Goal: Task Accomplishment & Management: Manage account settings

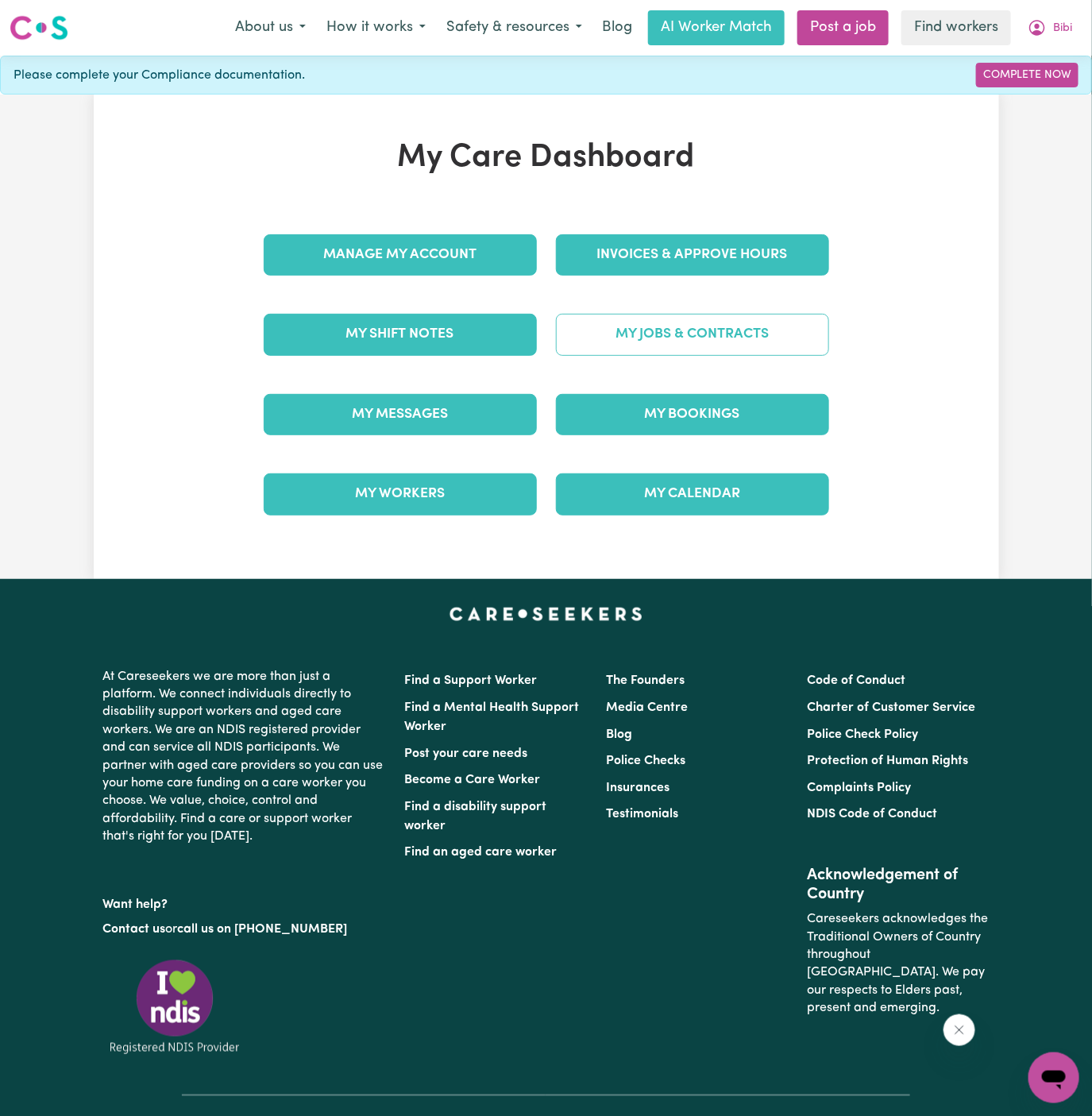
click at [732, 316] on link "My Jobs & Contracts" at bounding box center [693, 334] width 273 height 41
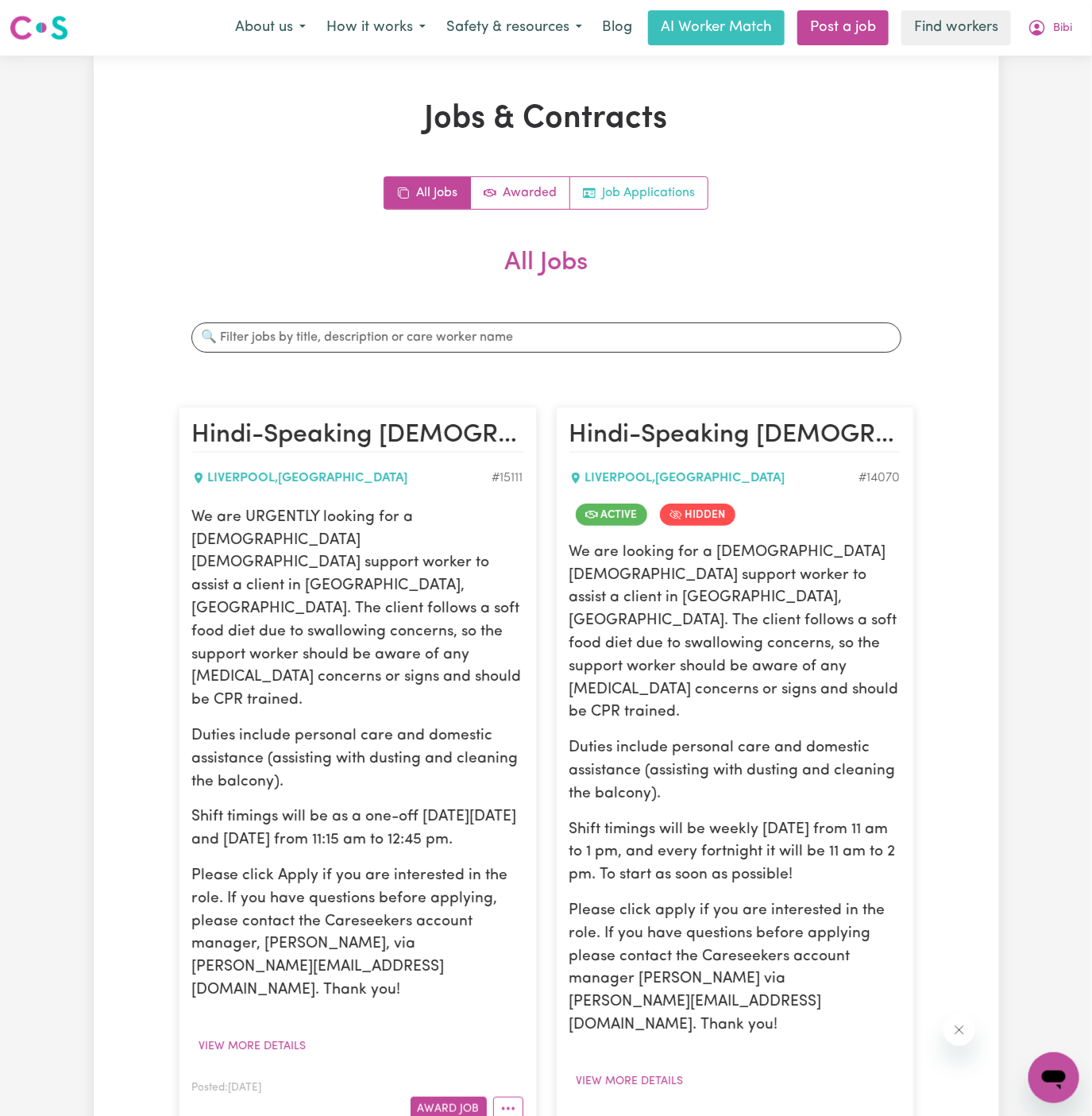
click at [652, 193] on link "Job Applications" at bounding box center [639, 193] width 137 height 32
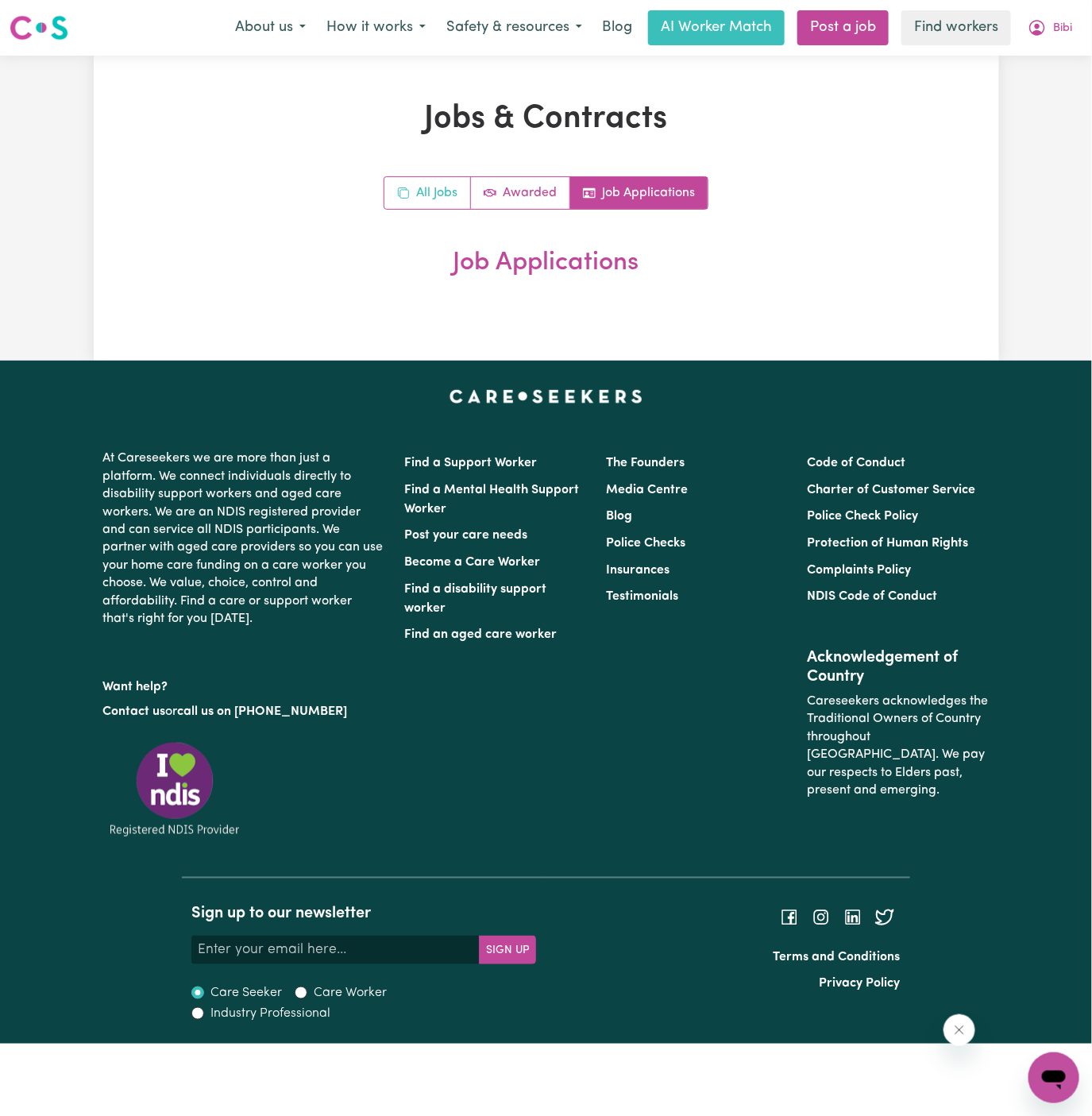
click at [408, 194] on rect "All jobs" at bounding box center [404, 194] width 8 height 8
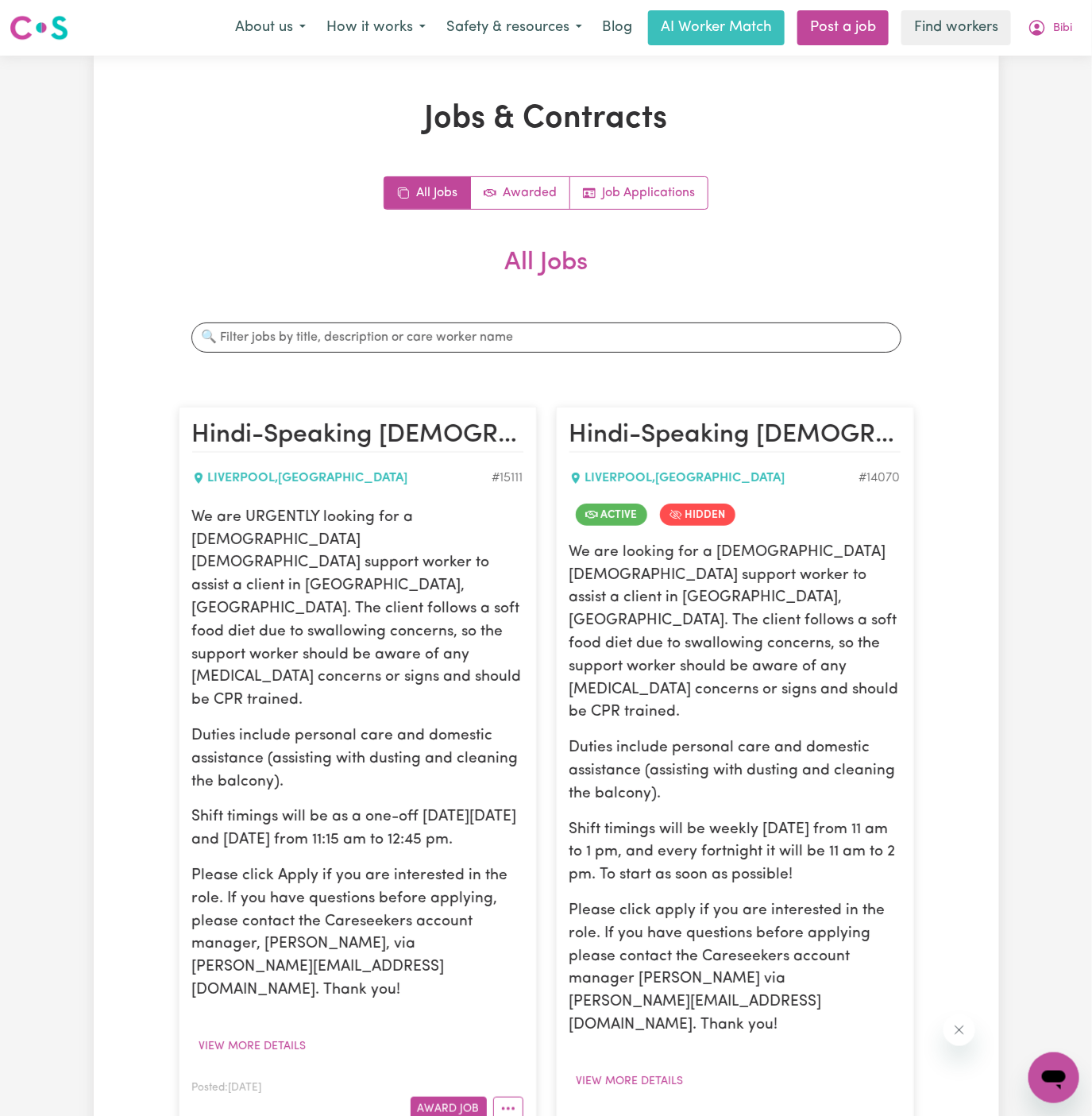
scroll to position [18, 0]
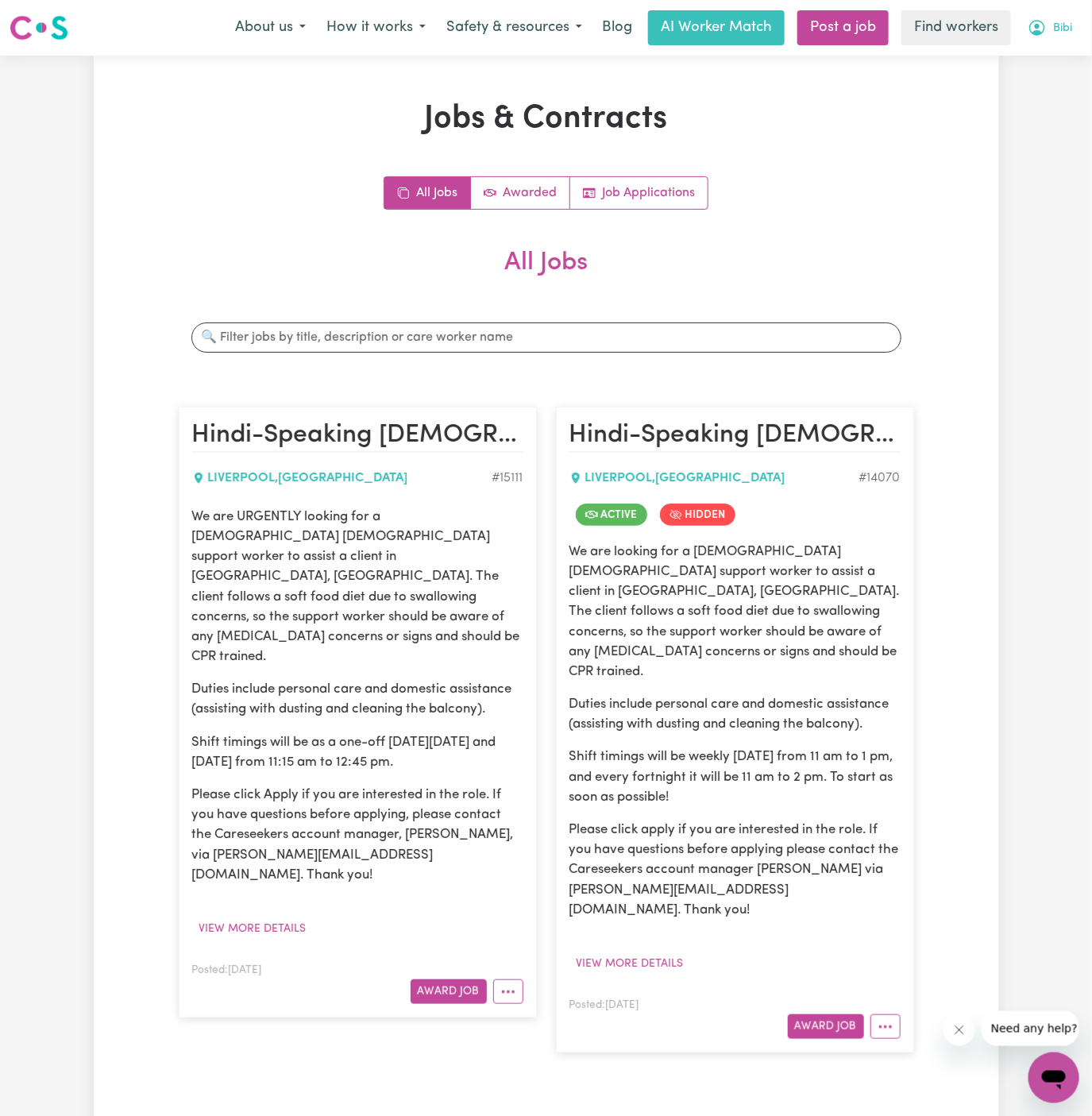
click at [1065, 23] on span "Bibi" at bounding box center [1063, 28] width 19 height 18
click at [1006, 90] on link "Logout" at bounding box center [1020, 91] width 126 height 30
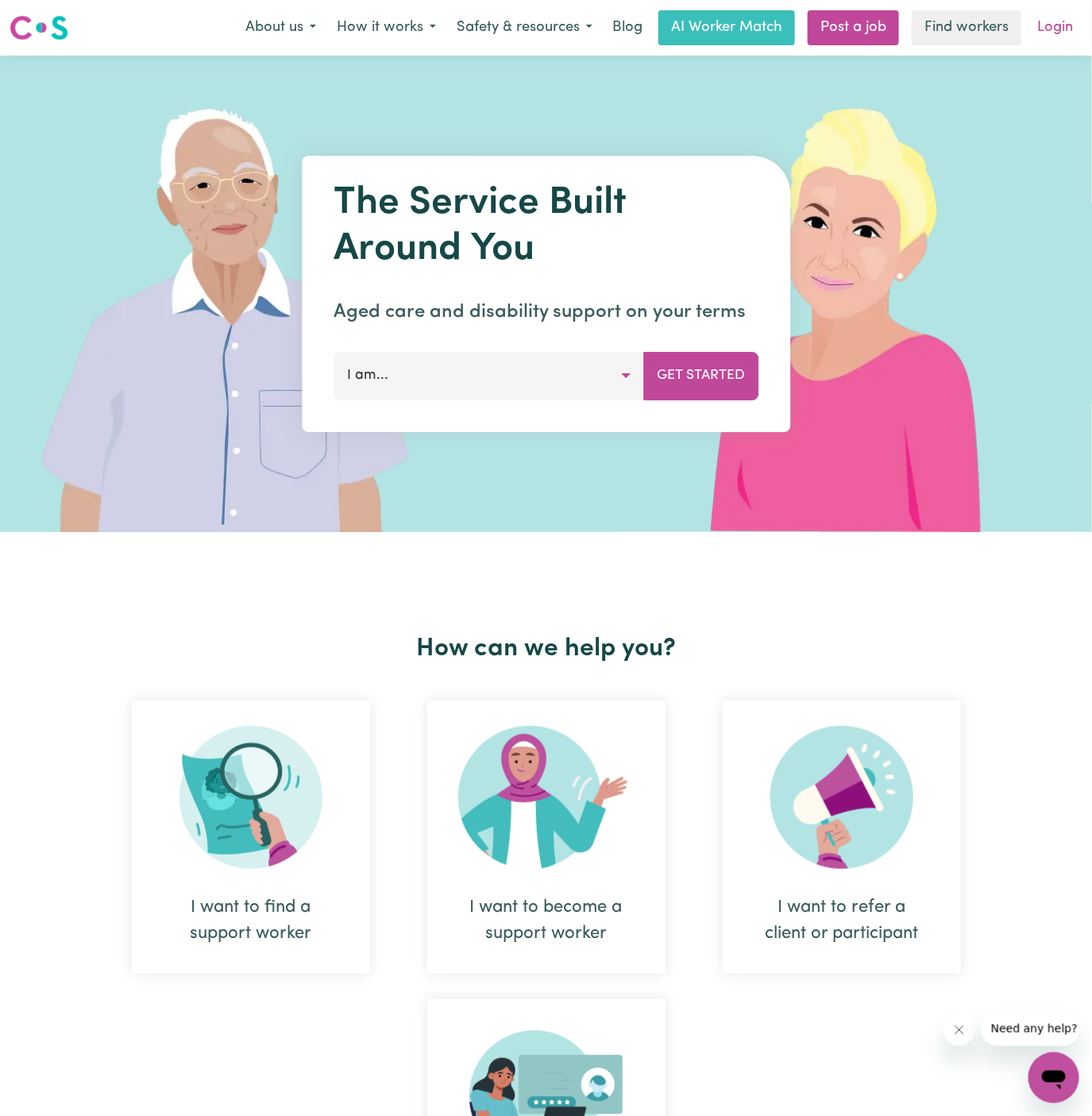
click at [1080, 23] on link "Login" at bounding box center [1055, 27] width 55 height 35
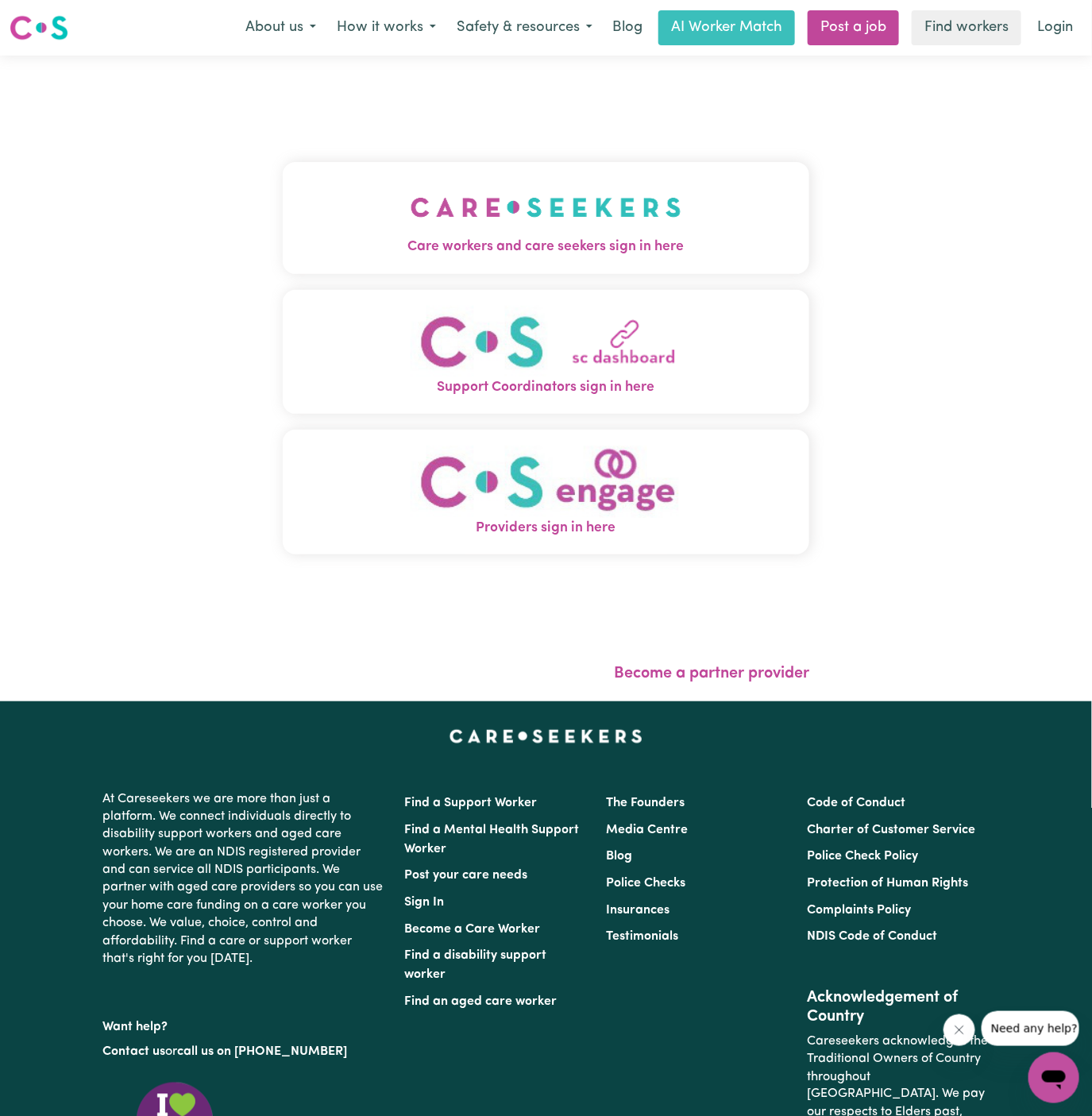
click at [579, 223] on img "Care workers and care seekers sign in here" at bounding box center [546, 207] width 271 height 59
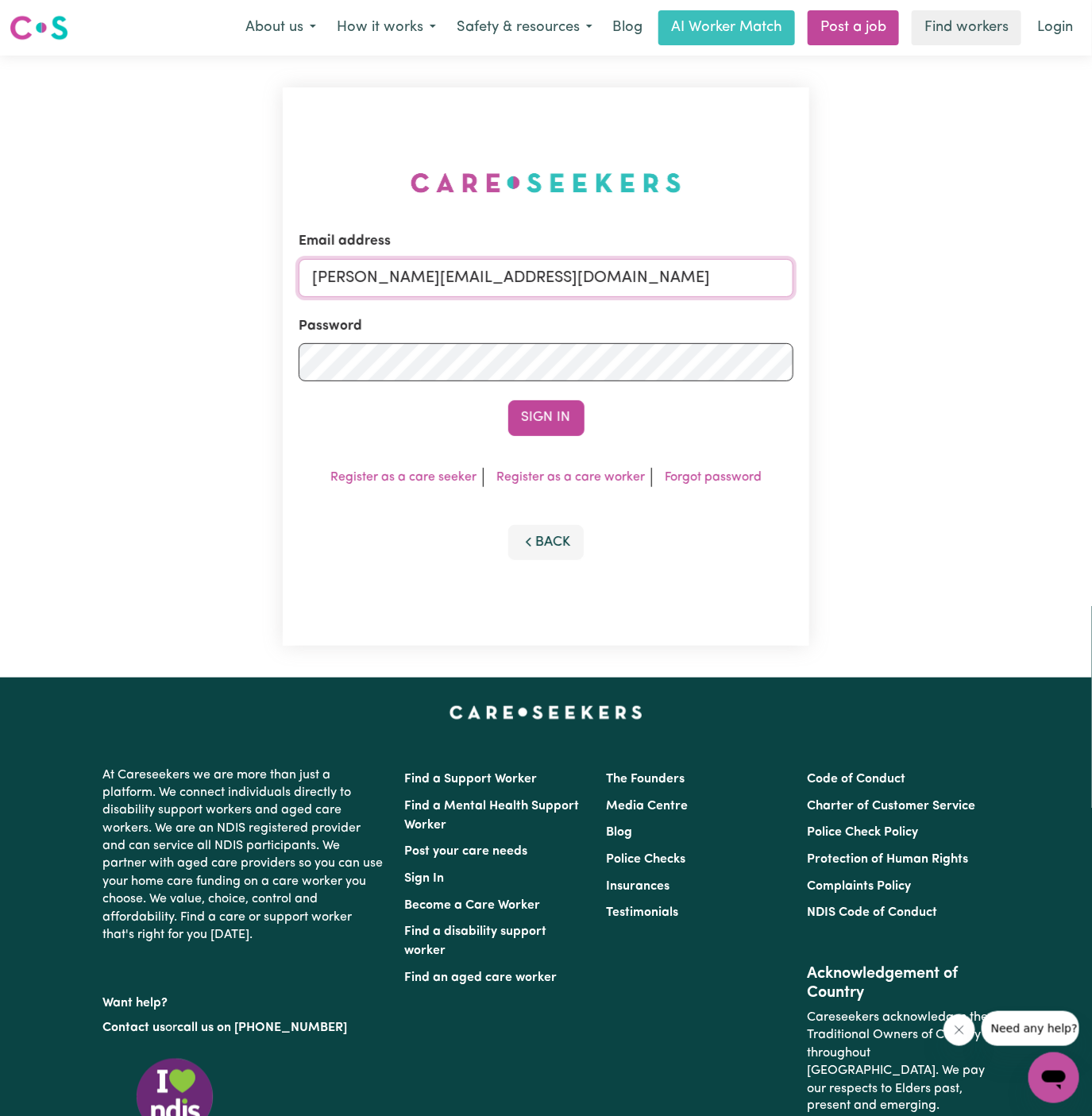
click at [605, 287] on input "dyan@careseekers.com.au" at bounding box center [546, 278] width 495 height 39
drag, startPoint x: 393, startPoint y: 277, endPoint x: 1044, endPoint y: 311, distance: 651.9
click at [1044, 311] on div "Email address superuser~AlbeyMtColahALC@careseekers.com.au Password Sign In Reg…" at bounding box center [546, 366] width 1092 height 622
type input "superuser~TravengersAU@careseekers.com.au"
click at [557, 436] on div "Email address superuser~TravengersAU@careseekers.com.au Password Sign In Regist…" at bounding box center [546, 366] width 527 height 558
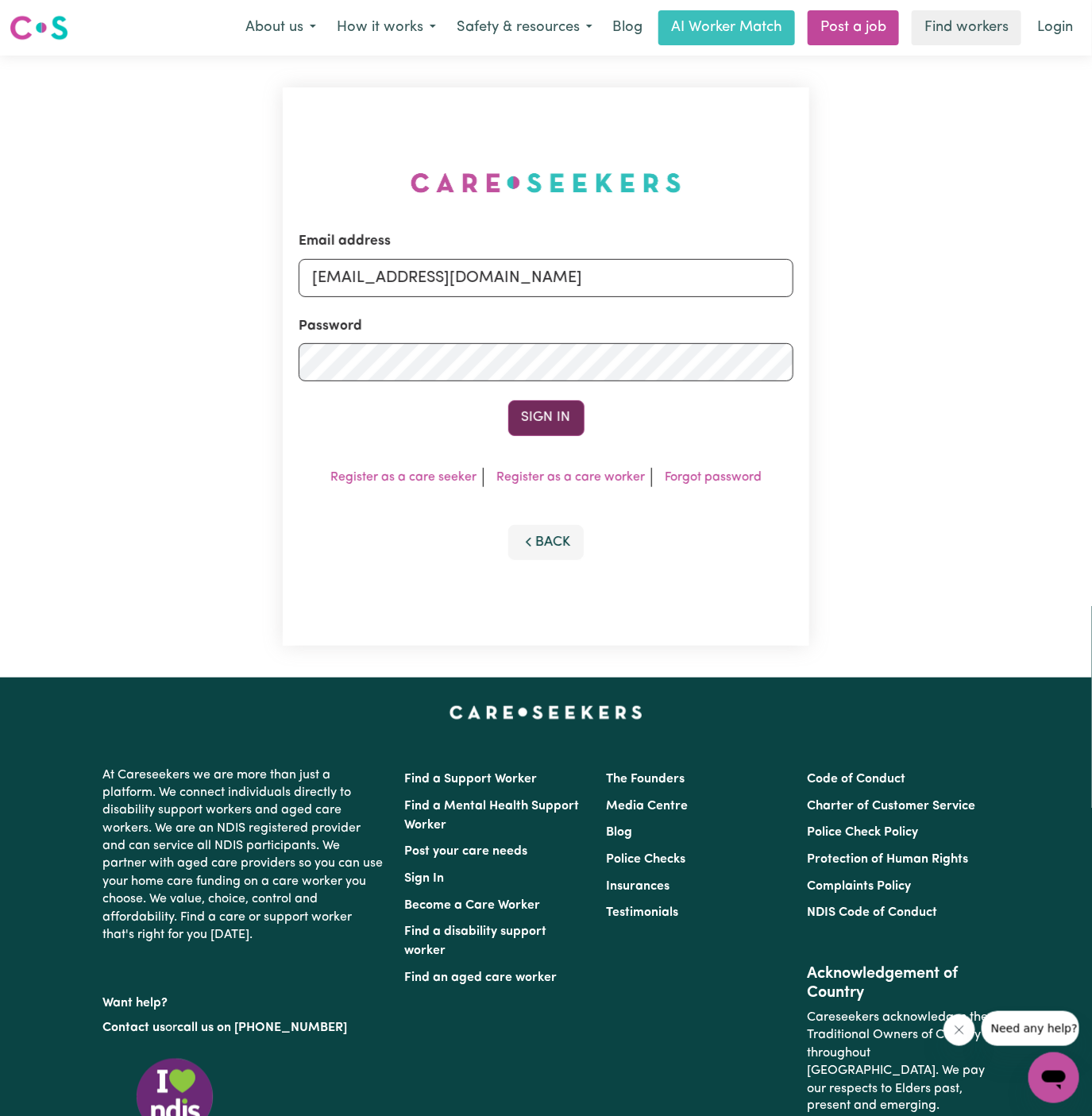
click at [548, 412] on button "Sign In" at bounding box center [546, 417] width 76 height 35
